Goal: Find specific page/section: Find specific page/section

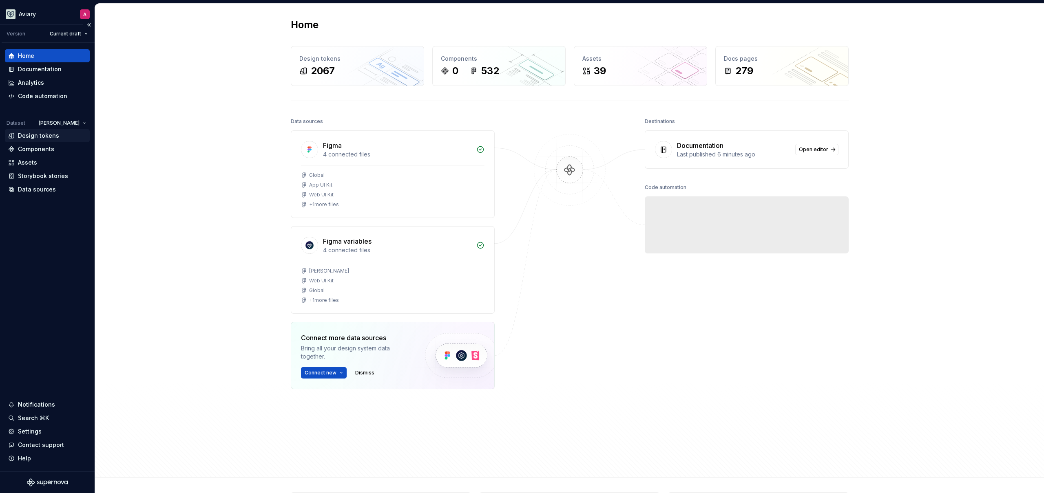
click at [58, 133] on div "Design tokens" at bounding box center [47, 136] width 78 height 8
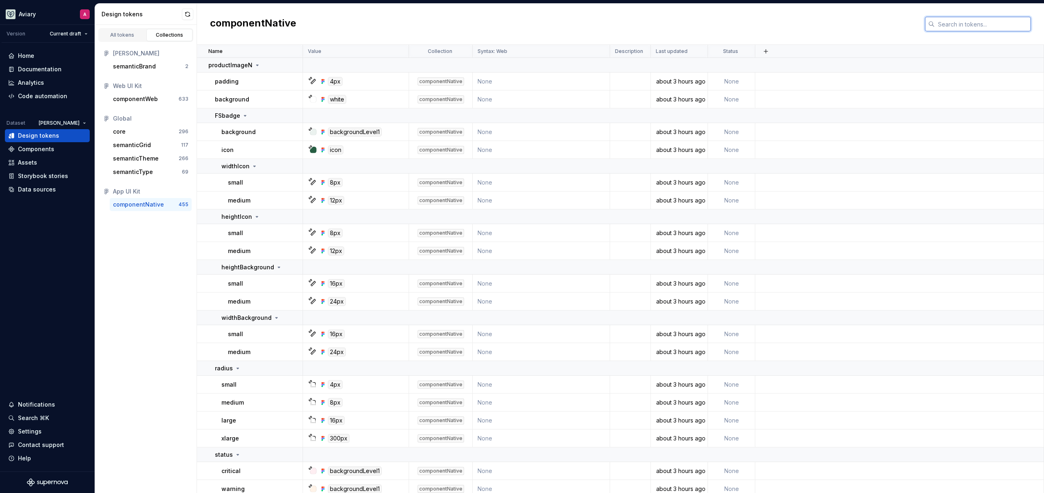
click at [984, 28] on input "text" at bounding box center [983, 24] width 96 height 15
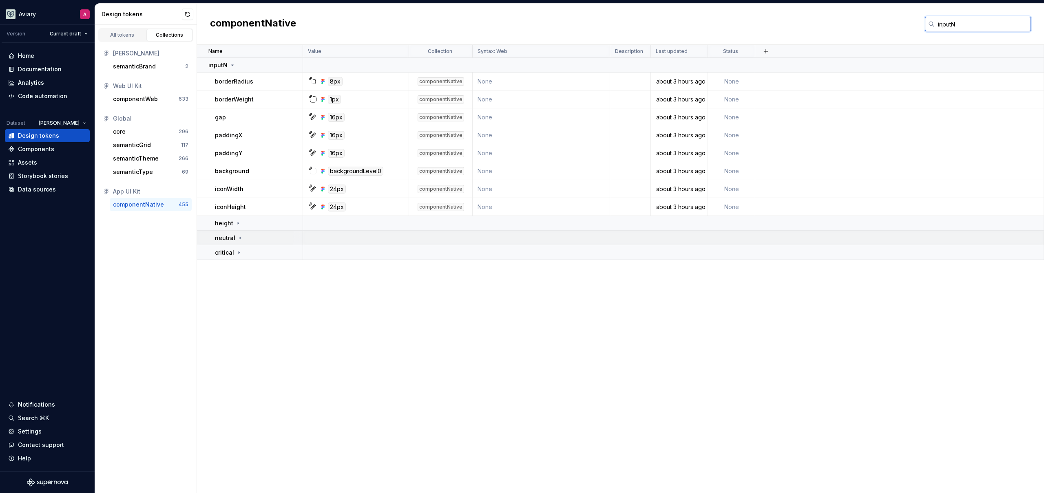
type input "inputN"
click at [228, 238] on p "neutral" at bounding box center [225, 238] width 20 height 8
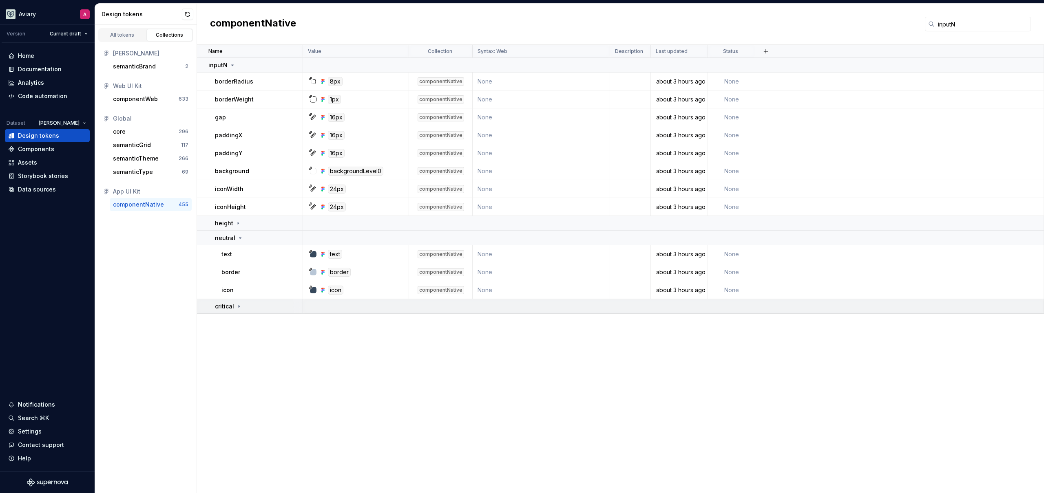
click at [236, 307] on icon at bounding box center [239, 306] width 7 height 7
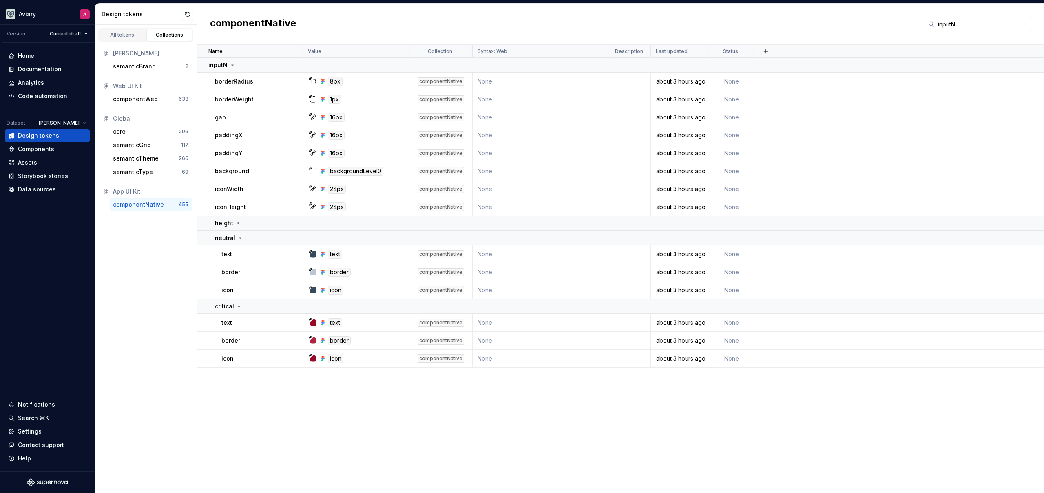
click at [417, 438] on div "Name Value Collection Syntax: Web Description Last updated Status inputN border…" at bounding box center [620, 269] width 847 height 449
